Goal: Transaction & Acquisition: Purchase product/service

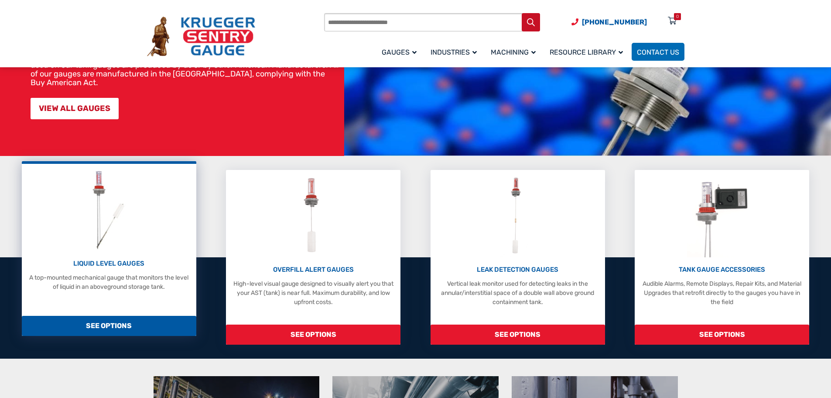
scroll to position [131, 0]
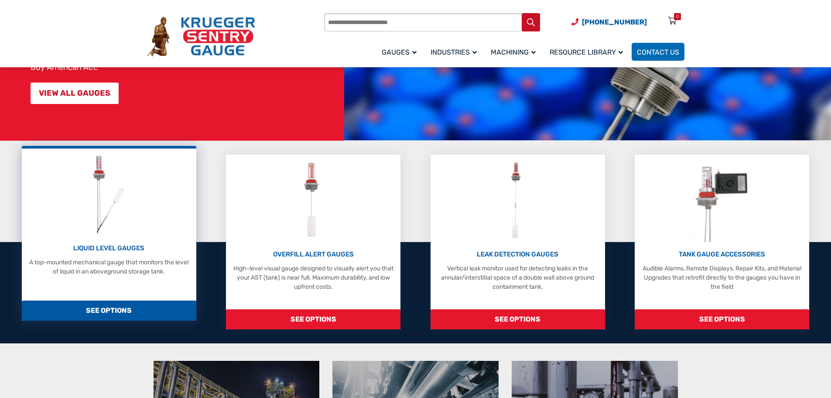
click at [116, 247] on p "LIQUID LEVEL GAUGES" at bounding box center [109, 248] width 166 height 10
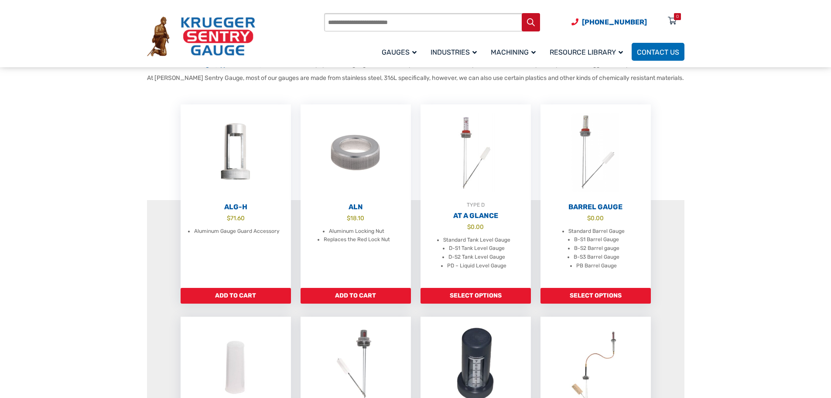
scroll to position [218, 0]
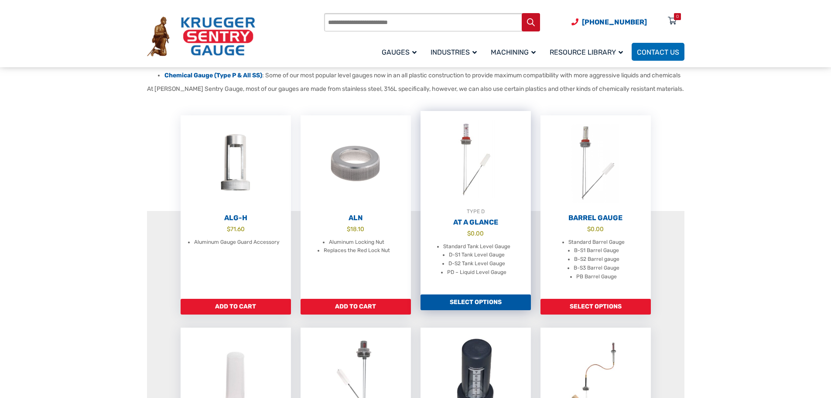
click at [467, 226] on h2 "At A Glance" at bounding box center [476, 222] width 110 height 9
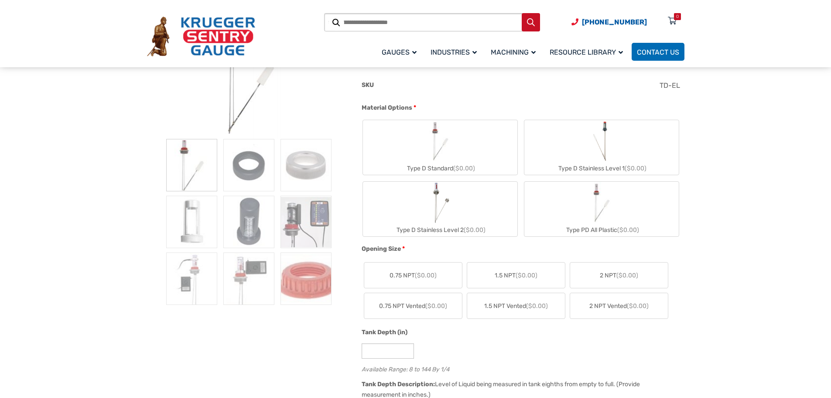
scroll to position [175, 0]
click at [600, 166] on div "Type D Stainless Level 1 ($0.00)" at bounding box center [601, 167] width 154 height 13
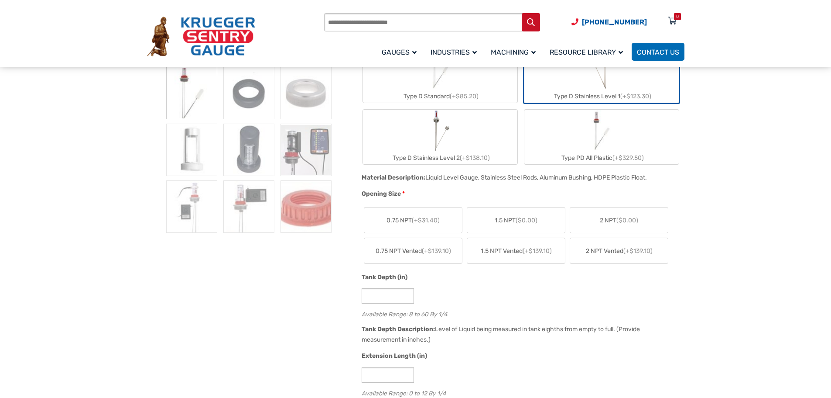
scroll to position [262, 0]
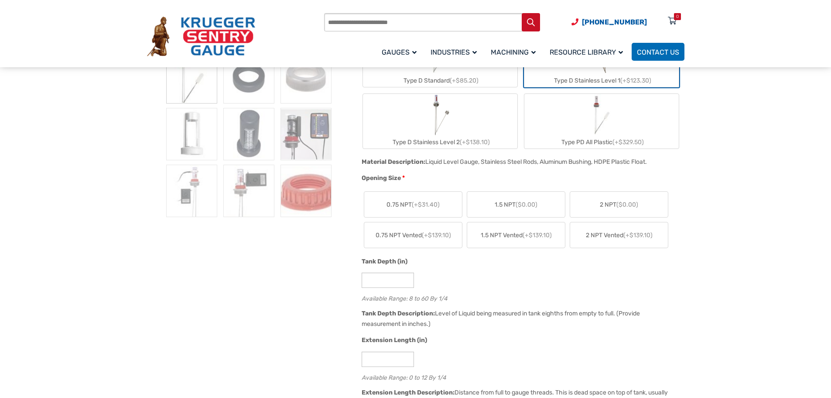
click at [637, 202] on span "($0.00)" at bounding box center [628, 204] width 22 height 7
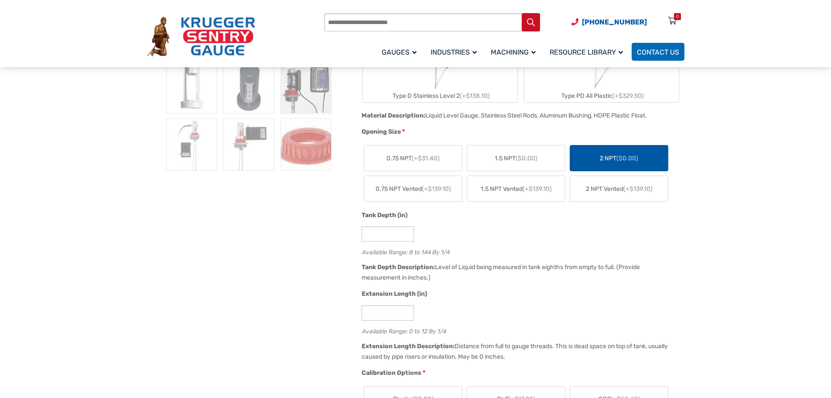
scroll to position [349, 0]
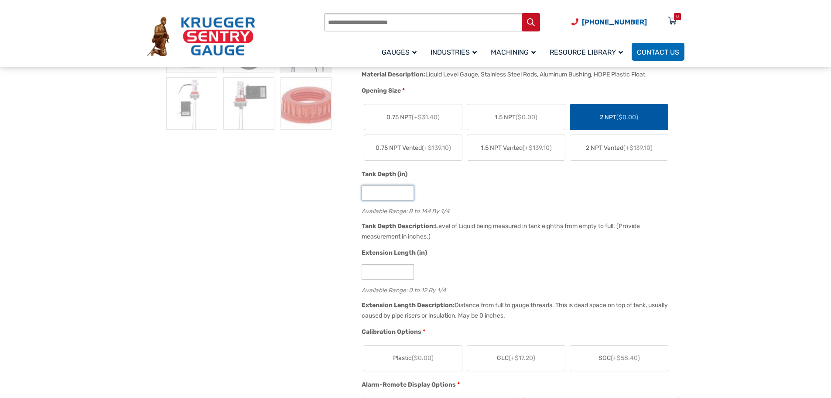
drag, startPoint x: 378, startPoint y: 192, endPoint x: 355, endPoint y: 193, distance: 22.7
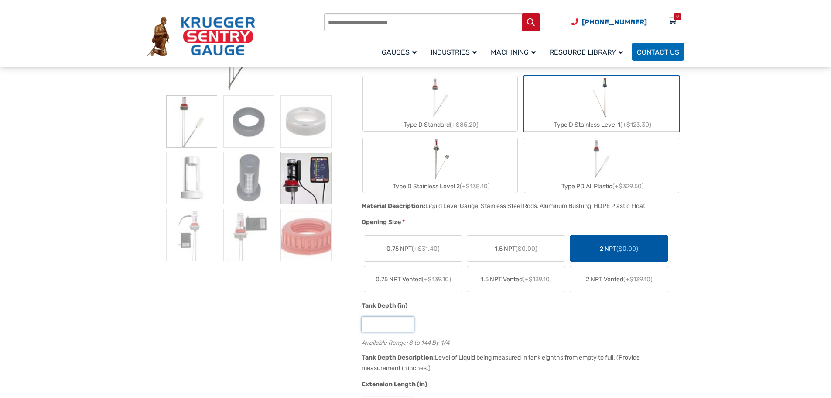
scroll to position [218, 0]
type input "**"
click at [191, 196] on img at bounding box center [191, 177] width 51 height 52
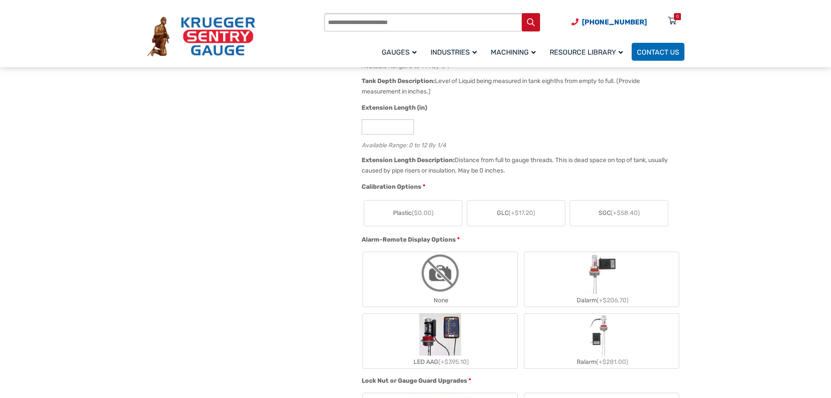
scroll to position [480, 0]
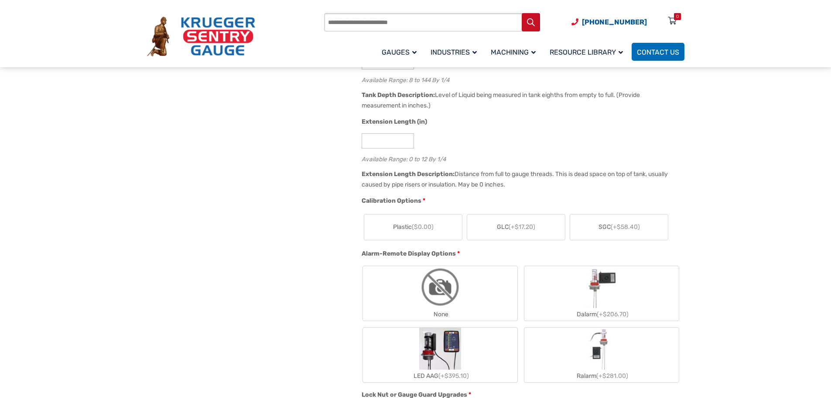
click at [505, 230] on span "GLC (+$17.20)" at bounding box center [516, 226] width 38 height 9
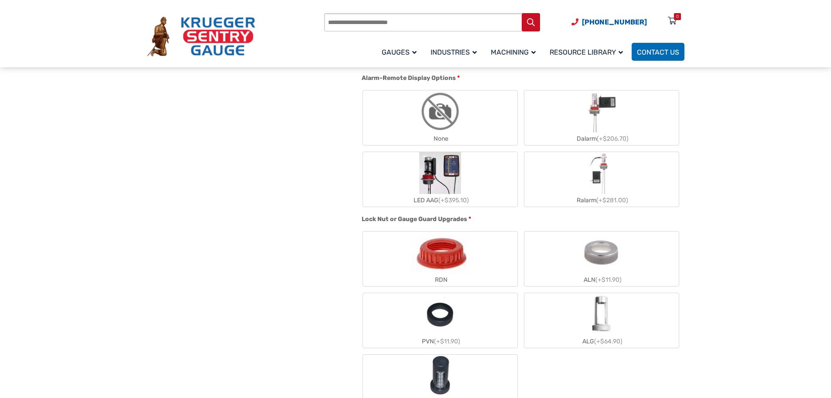
scroll to position [698, 0]
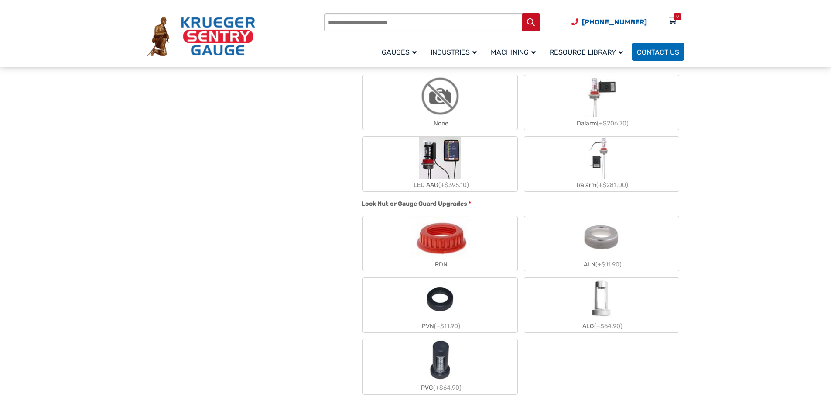
click at [601, 306] on img "ALG" at bounding box center [602, 299] width 26 height 42
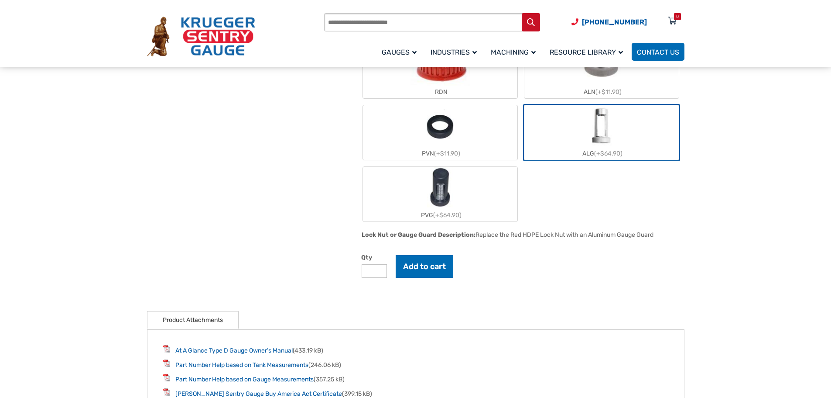
scroll to position [873, 0]
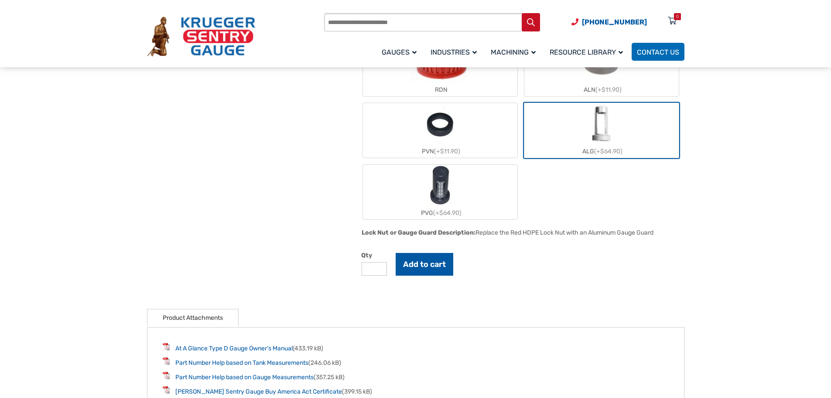
click at [426, 266] on button "Add to cart" at bounding box center [425, 264] width 58 height 23
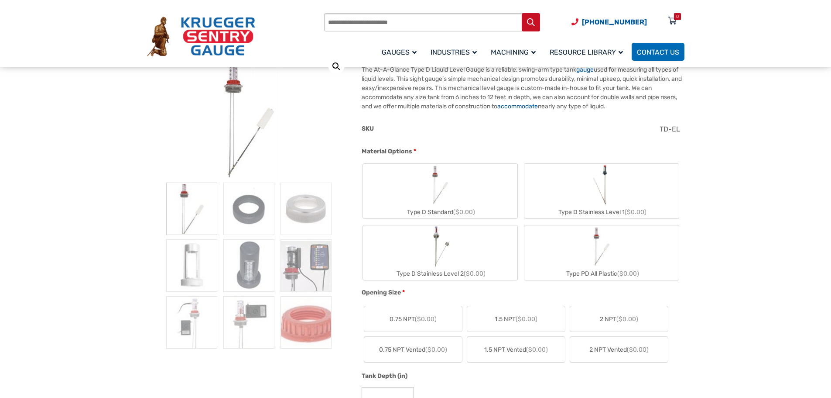
scroll to position [131, 0]
click at [637, 197] on label "Type D Stainless Level 1 ($0.00)" at bounding box center [601, 190] width 154 height 55
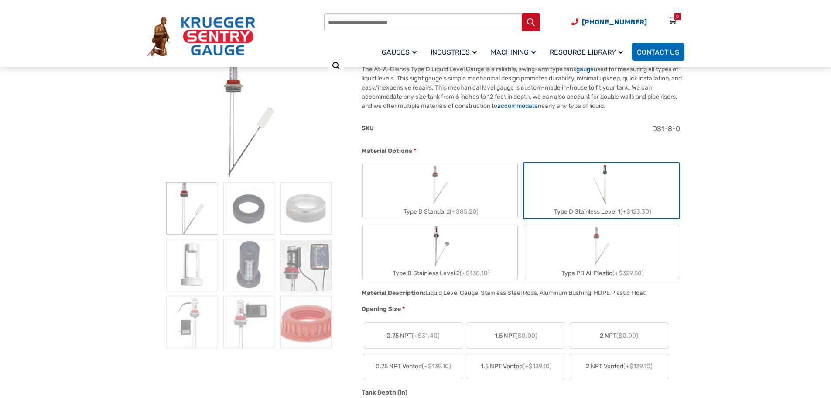
click at [631, 336] on span "($0.00)" at bounding box center [628, 335] width 22 height 7
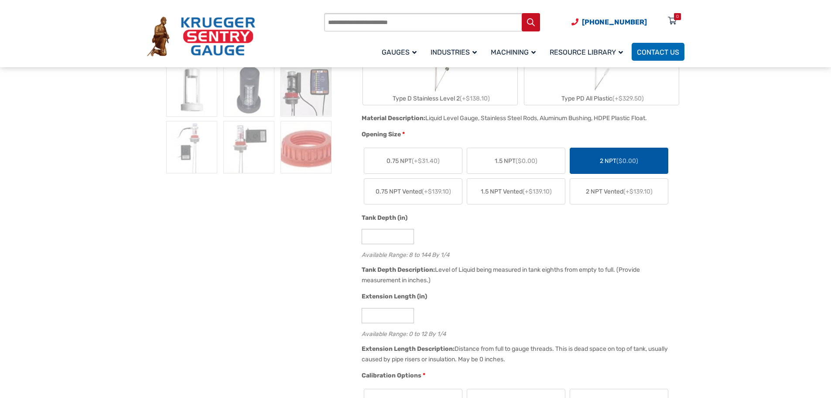
scroll to position [349, 0]
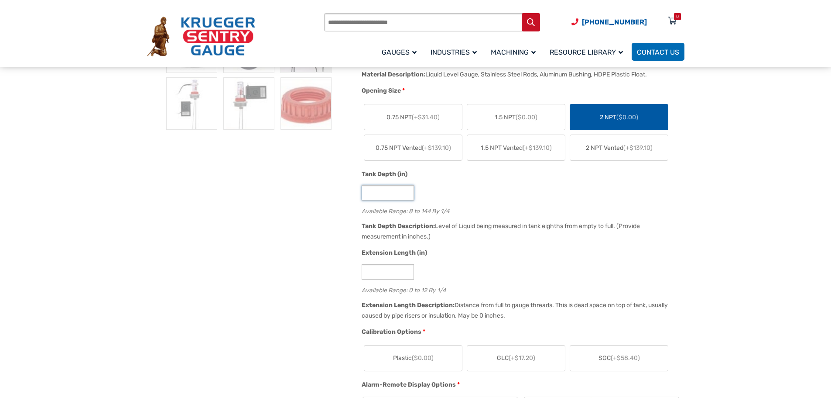
drag, startPoint x: 376, startPoint y: 193, endPoint x: 326, endPoint y: 193, distance: 49.3
type input "**"
click at [479, 273] on div "*" at bounding box center [521, 271] width 318 height 15
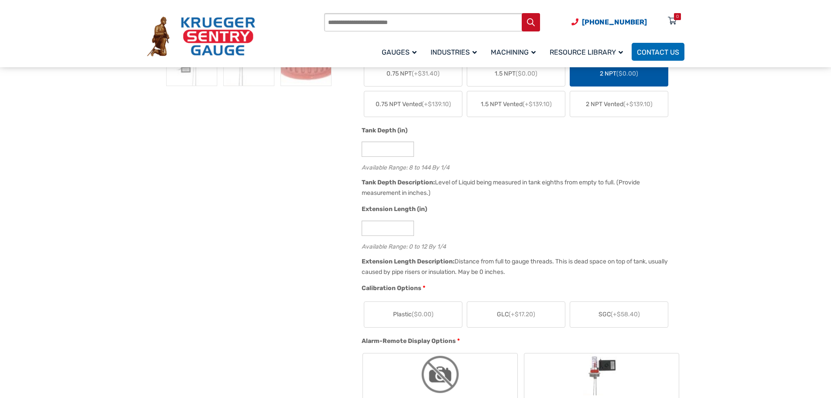
scroll to position [436, 0]
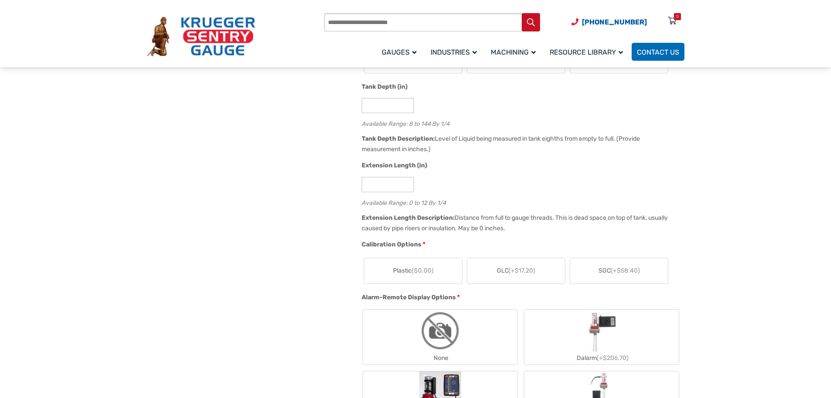
click at [516, 273] on span "(+$17.20)" at bounding box center [522, 270] width 27 height 7
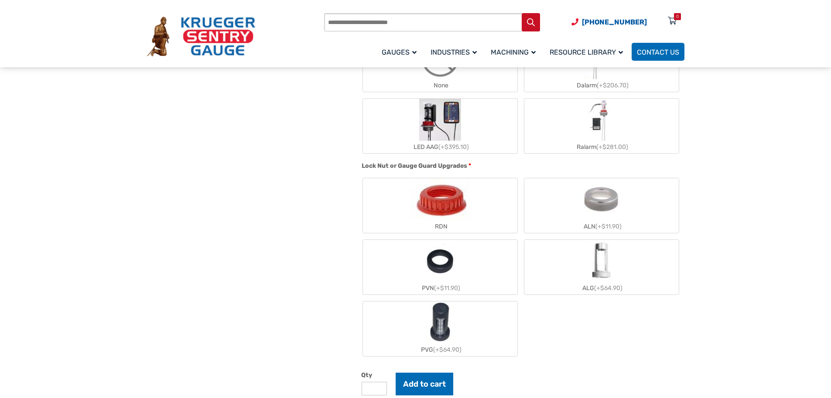
scroll to position [742, 0]
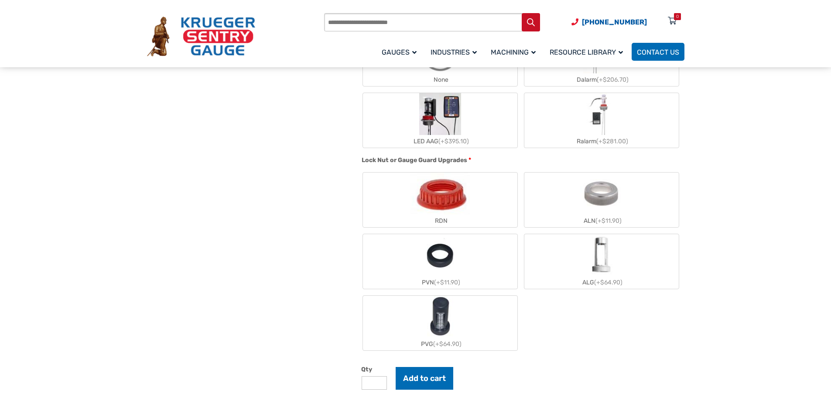
click at [633, 278] on div "ALG (+$64.90)" at bounding box center [601, 282] width 154 height 13
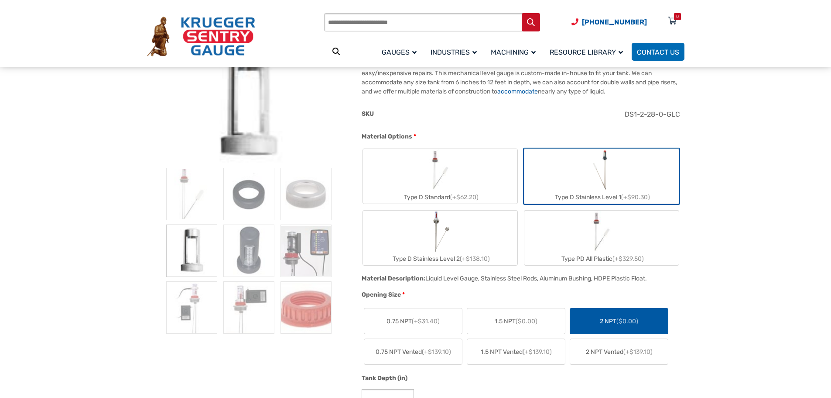
scroll to position [131, 0]
